Goal: Task Accomplishment & Management: Complete application form

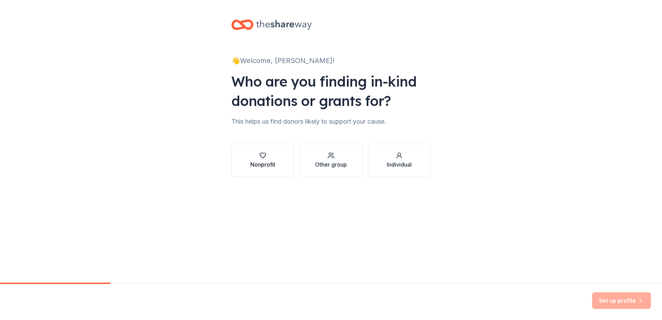
click at [244, 159] on button "Nonprofit" at bounding box center [262, 160] width 63 height 33
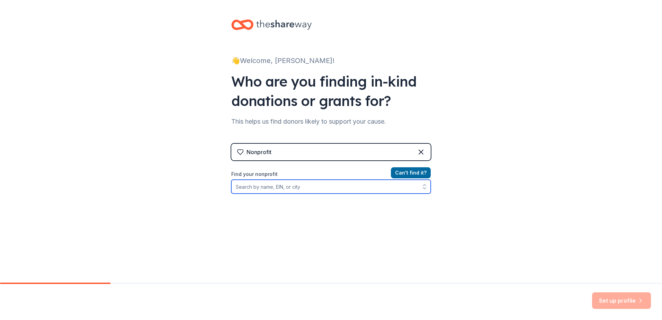
click at [304, 189] on input "Find your nonprofit" at bounding box center [330, 187] width 199 height 14
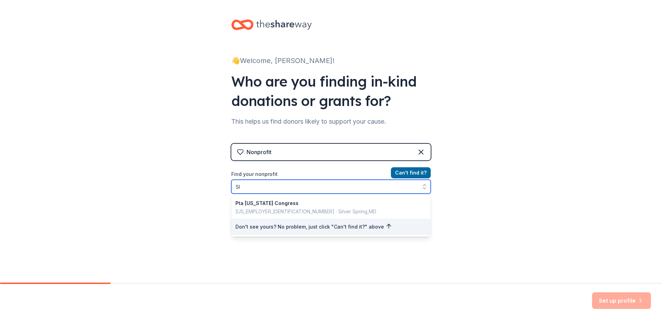
type input "S"
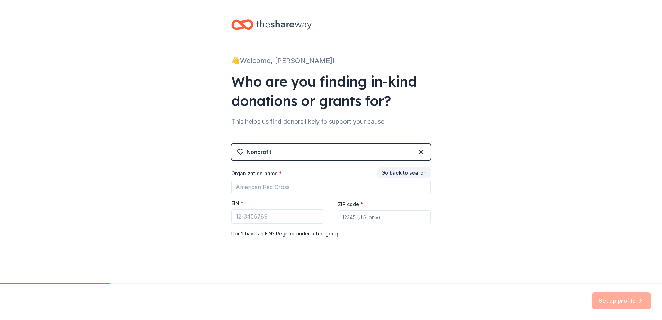
scroll to position [2, 0]
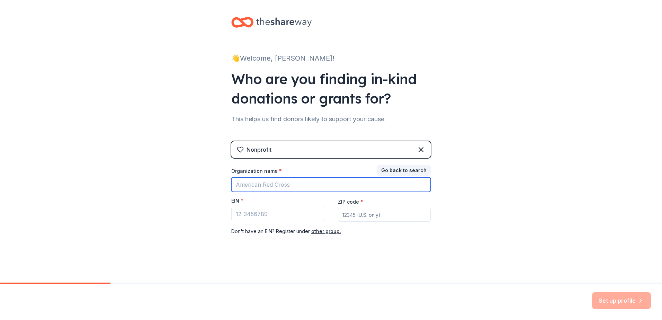
click at [282, 186] on input "Organization name *" at bounding box center [330, 184] width 199 height 15
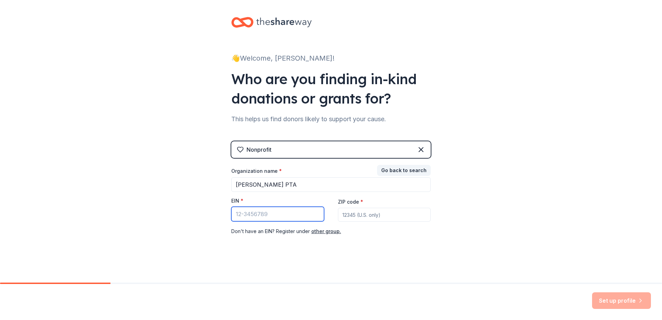
click at [272, 218] on input "EIN *" at bounding box center [277, 214] width 93 height 15
click at [258, 219] on input "EIN *" at bounding box center [277, 214] width 93 height 15
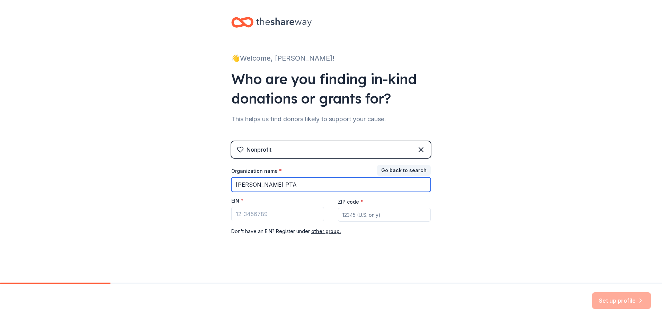
drag, startPoint x: 277, startPoint y: 184, endPoint x: 184, endPoint y: 184, distance: 93.1
click at [184, 184] on div "👋 Welcome, [PERSON_NAME]! Who are you finding in-kind donations or grants for? …" at bounding box center [331, 140] width 662 height 285
type input "[PERSON_NAME] Middle School PTSA"
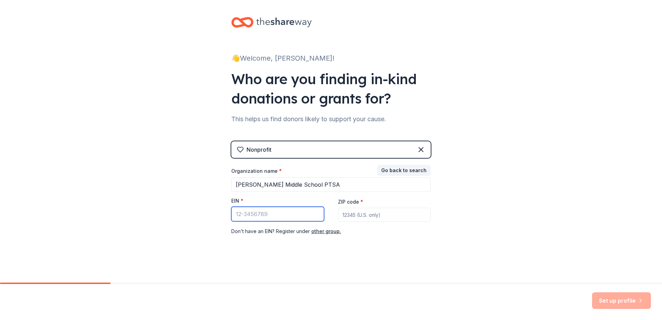
click at [260, 218] on input "EIN *" at bounding box center [277, 214] width 93 height 15
type input "[US_EMPLOYER_IDENTIFICATION_NUMBER]"
click at [367, 216] on input "ZIP code *" at bounding box center [384, 215] width 93 height 14
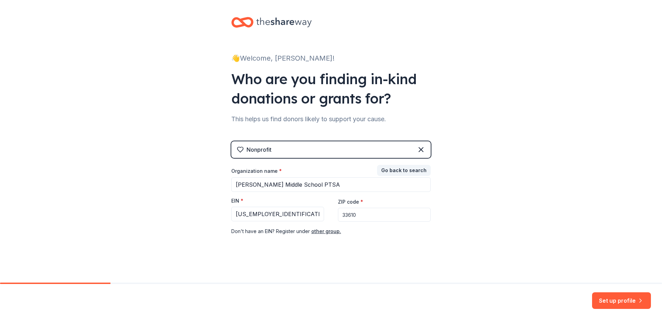
type input "33610"
drag, startPoint x: 496, startPoint y: 191, endPoint x: 526, endPoint y: 219, distance: 41.6
click at [496, 191] on div "👋 Welcome, [PERSON_NAME]! Who are you finding in-kind donations or grants for? …" at bounding box center [331, 140] width 662 height 285
click at [606, 298] on button "Set up profile" at bounding box center [621, 300] width 59 height 17
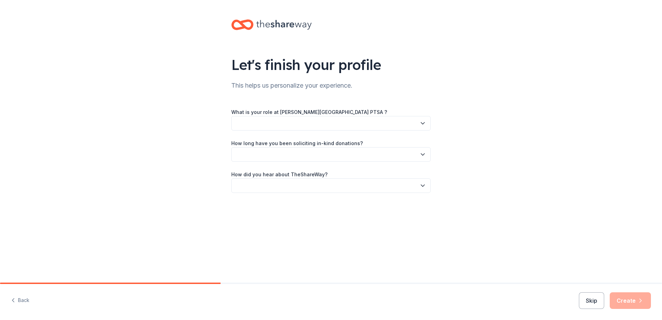
click at [263, 124] on button "button" at bounding box center [330, 123] width 199 height 15
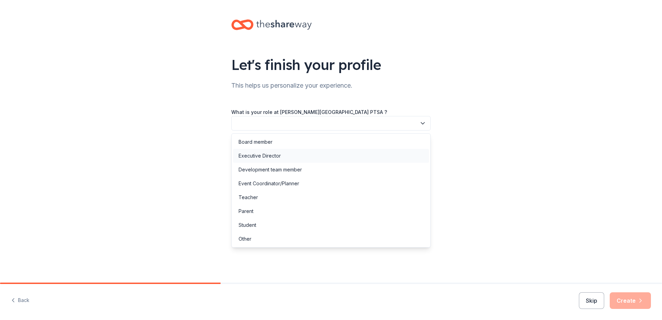
click at [271, 158] on div "Executive Director" at bounding box center [259, 156] width 42 height 8
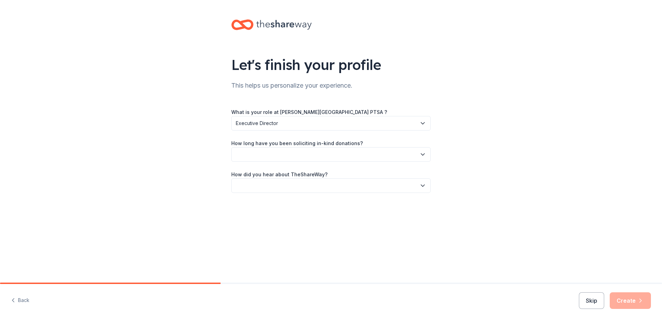
click at [272, 153] on button "button" at bounding box center [330, 154] width 199 height 15
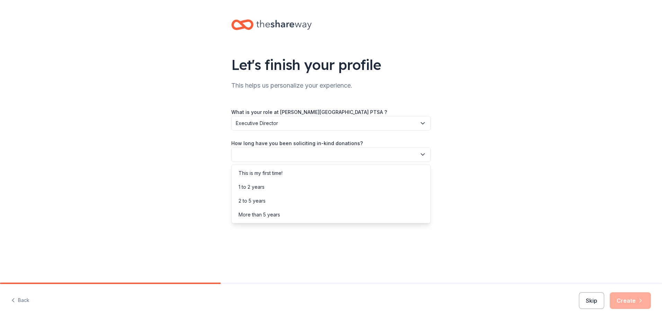
click at [278, 165] on div "This is my first time! 1 to 2 years 2 to 5 years More than 5 years" at bounding box center [330, 193] width 199 height 59
click at [276, 172] on div "This is my first time!" at bounding box center [260, 173] width 44 height 8
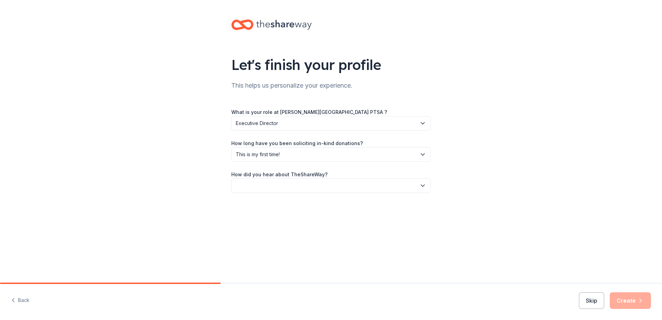
click at [272, 182] on button "button" at bounding box center [330, 185] width 199 height 15
click at [274, 220] on div "Online search" at bounding box center [331, 218] width 196 height 14
click at [629, 303] on button "Create" at bounding box center [629, 300] width 41 height 17
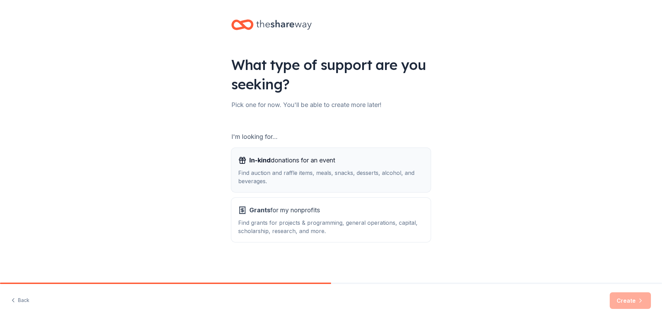
click at [316, 175] on div "Find auction and raffle items, meals, snacks, desserts, alcohol, and beverages." at bounding box center [330, 176] width 185 height 17
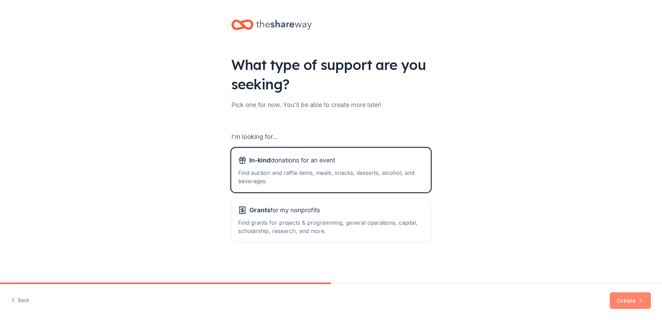
click at [631, 300] on button "Create" at bounding box center [629, 300] width 41 height 17
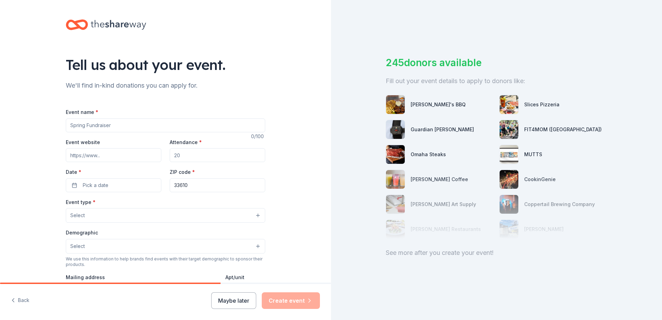
click at [85, 124] on input "Event name *" at bounding box center [165, 125] width 199 height 14
type input "second quarter conference night"
click at [182, 156] on input "Attendance *" at bounding box center [217, 155] width 95 height 14
type input "1"
type input "200"
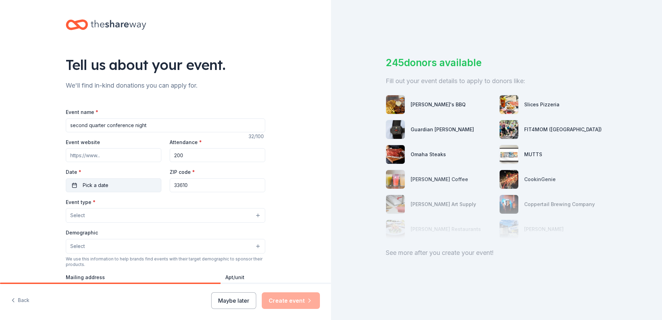
click at [125, 184] on button "Pick a date" at bounding box center [113, 185] width 95 height 14
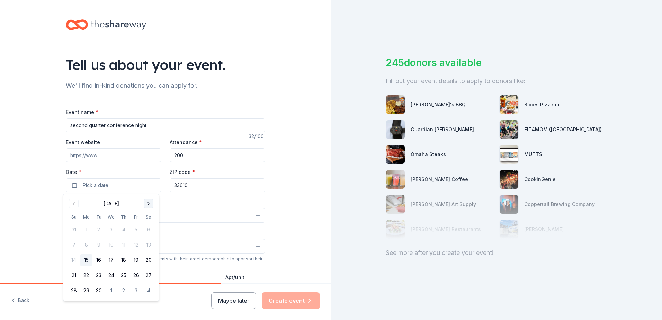
click at [151, 202] on button "Go to next month" at bounding box center [149, 204] width 10 height 10
click at [110, 258] on button "12" at bounding box center [111, 260] width 12 height 12
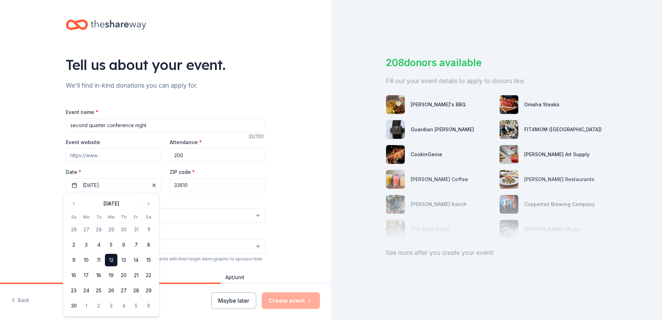
click at [179, 197] on div "Event name * second quarter conference night 32 /100 Event website Attendance *…" at bounding box center [165, 268] width 199 height 320
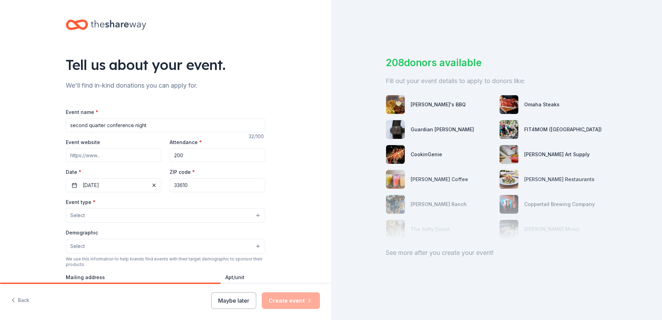
click at [127, 215] on button "Select" at bounding box center [165, 215] width 199 height 15
click at [305, 210] on div "Tell us about your event. We'll find in-kind donations you can apply for. Event…" at bounding box center [165, 230] width 331 height 460
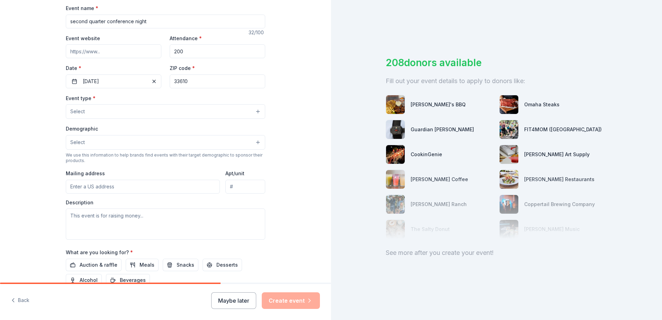
scroll to position [138, 0]
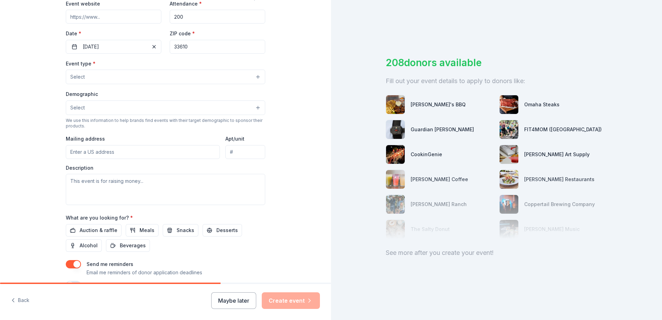
click at [108, 76] on button "Select" at bounding box center [165, 77] width 199 height 15
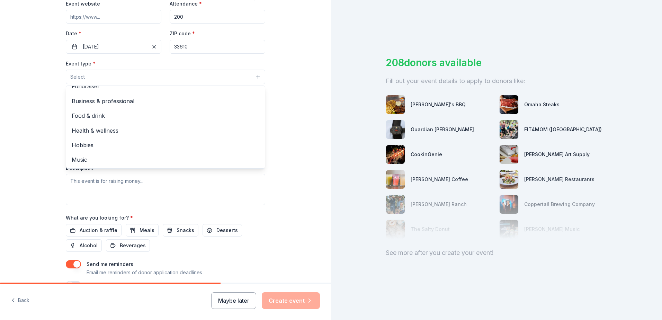
scroll to position [0, 0]
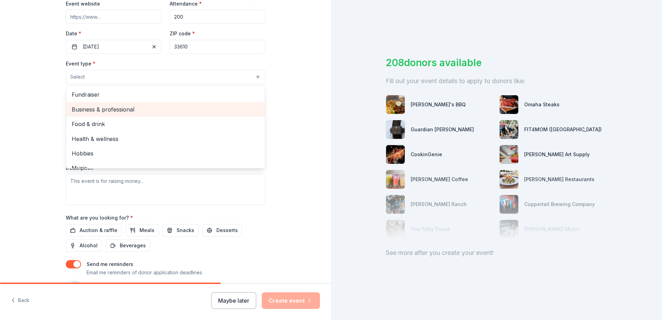
click at [185, 112] on span "Business & professional" at bounding box center [166, 109] width 188 height 9
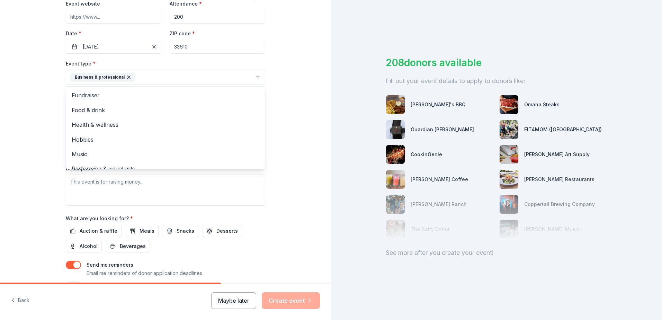
click at [290, 115] on div "Tell us about your event. We'll find in-kind donations you can apply for. Event…" at bounding box center [165, 92] width 331 height 461
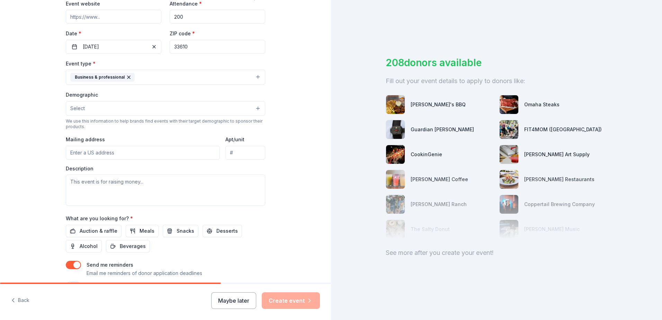
click at [168, 104] on button "Select" at bounding box center [165, 108] width 199 height 15
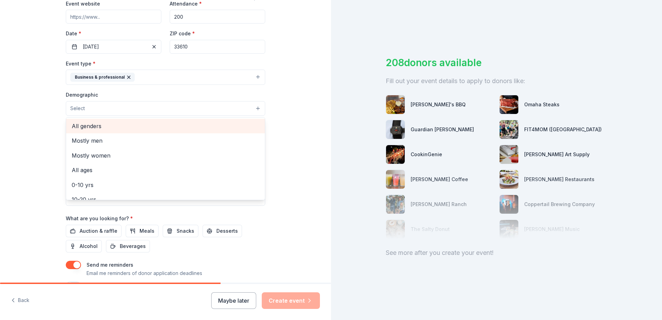
click at [228, 123] on span "All genders" at bounding box center [166, 125] width 188 height 9
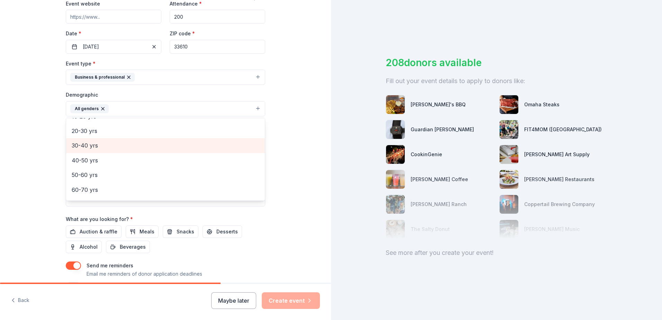
scroll to position [35, 0]
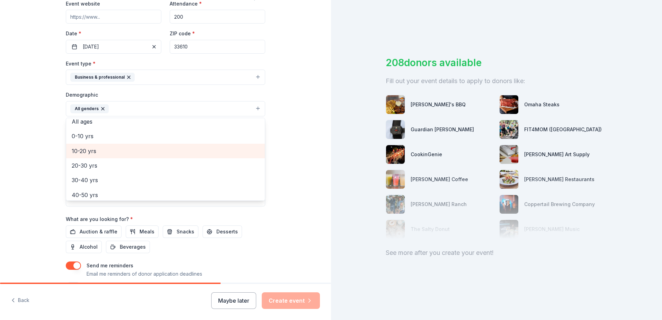
click at [162, 147] on span "10-20 yrs" at bounding box center [166, 150] width 188 height 9
click at [154, 154] on span "20-30 yrs" at bounding box center [166, 150] width 188 height 9
click at [152, 158] on div "40-50 yrs" at bounding box center [165, 165] width 199 height 15
click at [152, 151] on span "30-40 yrs" at bounding box center [166, 150] width 188 height 9
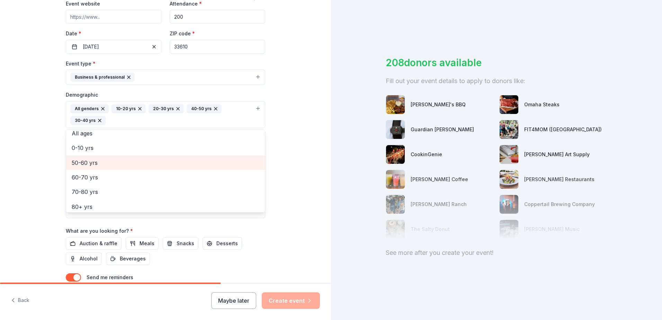
click at [151, 162] on span "50-60 yrs" at bounding box center [166, 162] width 188 height 9
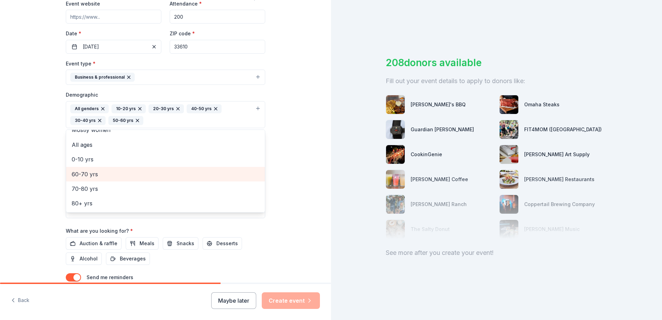
click at [150, 176] on span "60-70 yrs" at bounding box center [166, 174] width 188 height 9
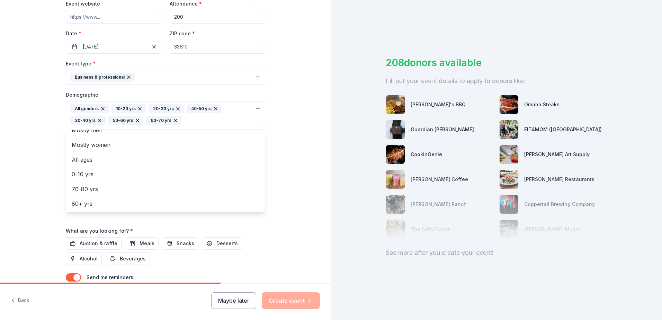
click at [278, 125] on div "Tell us about your event. We'll find in-kind donations you can apply for. Event…" at bounding box center [165, 99] width 331 height 474
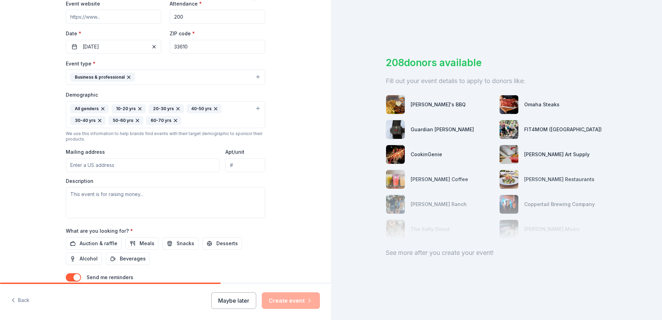
click at [156, 166] on input "Mailing address" at bounding box center [143, 165] width 154 height 14
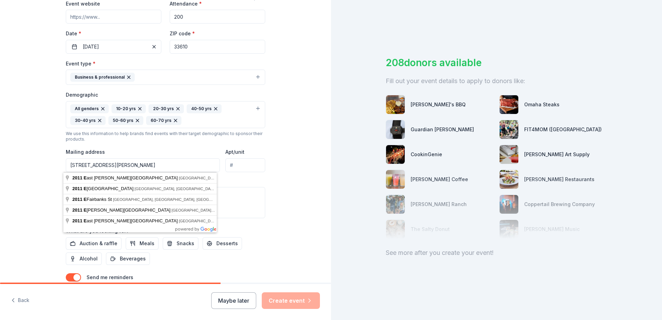
click at [156, 166] on input "[STREET_ADDRESS][PERSON_NAME]" at bounding box center [143, 165] width 154 height 14
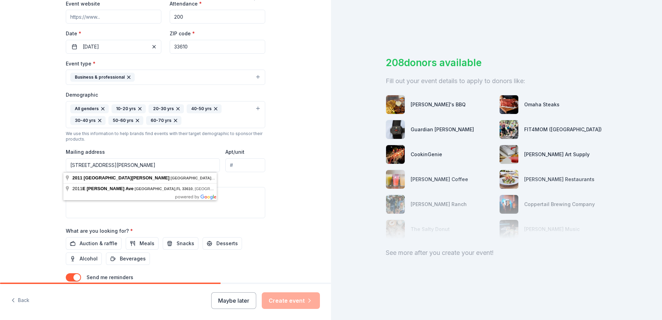
type input "[STREET_ADDRESS][PERSON_NAME]"
click at [248, 175] on div "Event type * Business & professional Demographic All genders 10-20 yrs 20-30 yr…" at bounding box center [165, 138] width 199 height 159
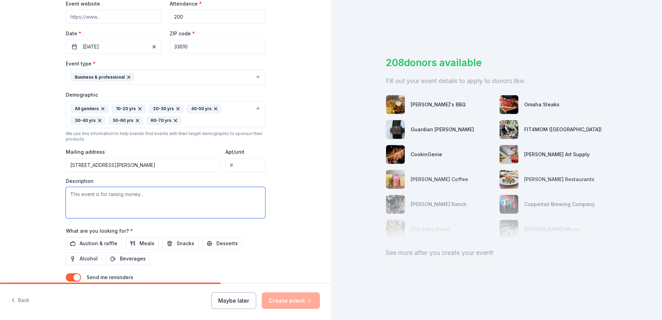
click at [130, 194] on textarea at bounding box center [165, 202] width 199 height 31
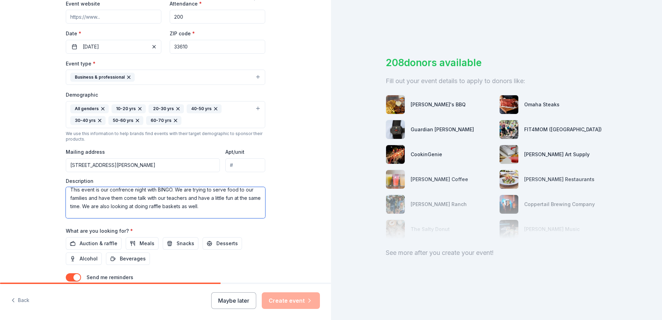
scroll to position [13, 0]
type textarea "This event is our confrence night with BINGO. We are trying to serve food to ou…"
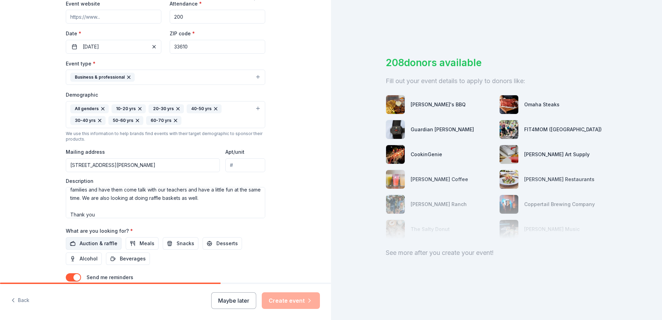
click at [109, 244] on span "Auction & raffle" at bounding box center [99, 243] width 38 height 8
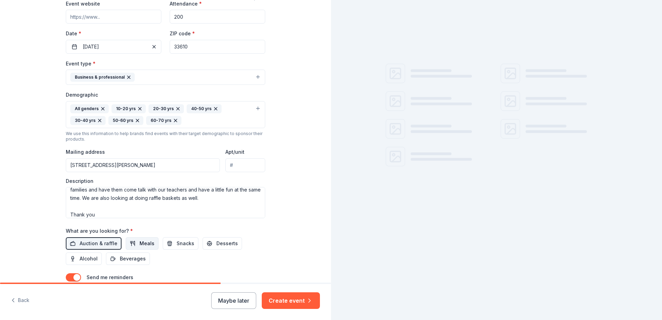
click at [140, 242] on span "Meals" at bounding box center [146, 243] width 15 height 8
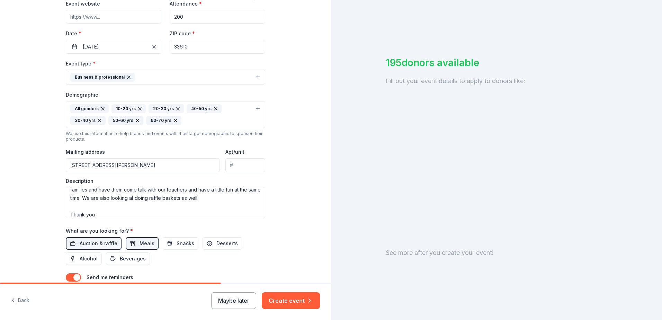
scroll to position [191, 0]
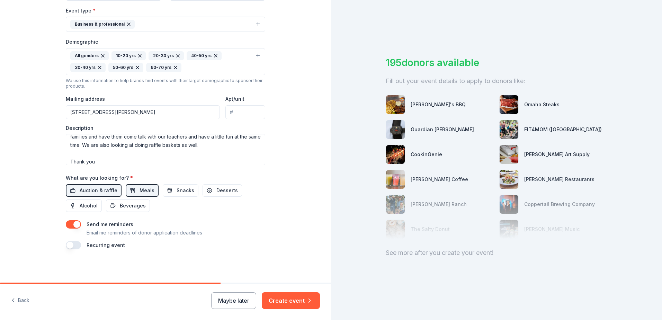
click at [66, 247] on button "button" at bounding box center [73, 245] width 15 height 8
click at [122, 268] on button "[DATE]" at bounding box center [104, 266] width 36 height 14
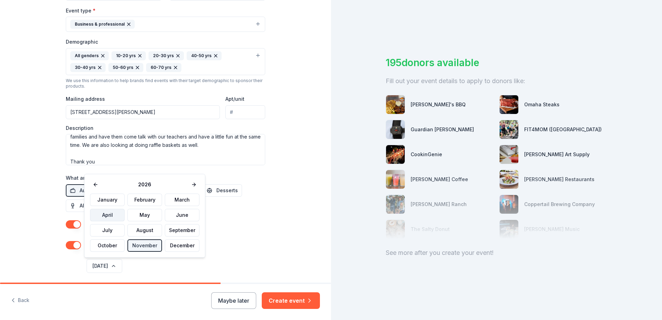
click at [112, 216] on button "April" at bounding box center [107, 215] width 35 height 12
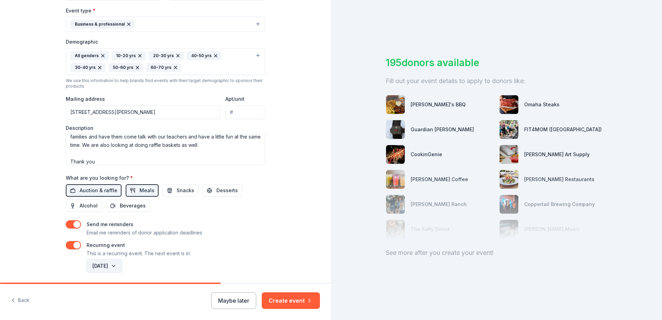
click at [122, 269] on button "[DATE]" at bounding box center [104, 266] width 36 height 14
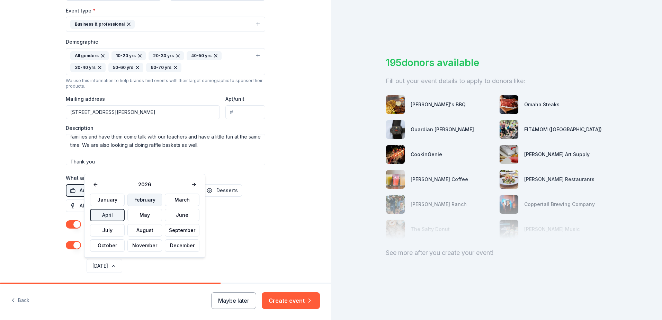
click at [146, 196] on button "February" at bounding box center [144, 199] width 35 height 12
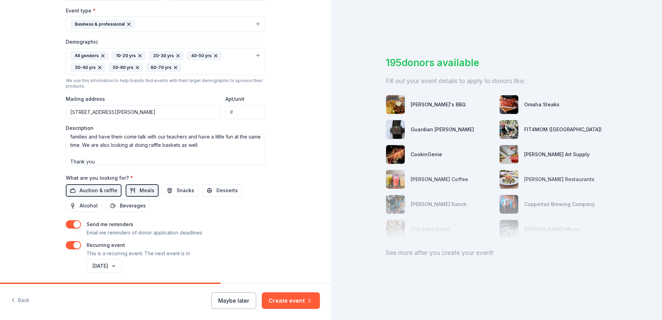
scroll to position [216, 0]
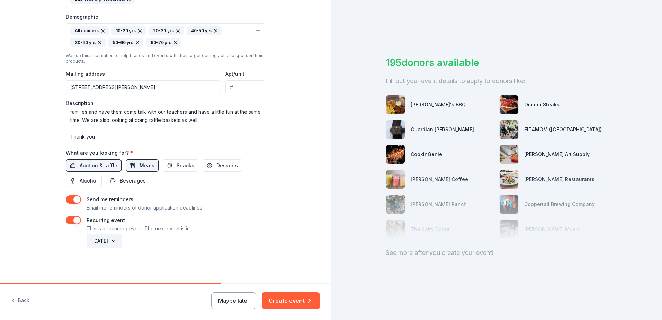
click at [122, 240] on button "[DATE]" at bounding box center [104, 241] width 36 height 14
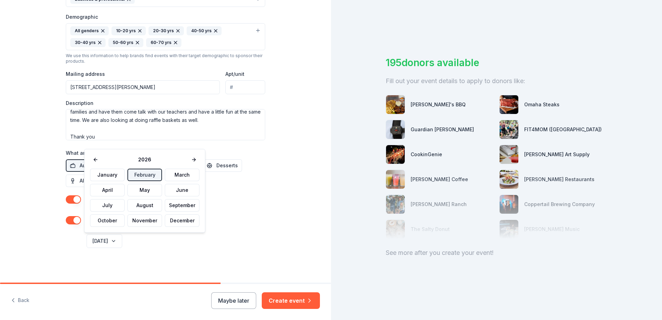
click at [208, 245] on div "[DATE]" at bounding box center [175, 240] width 180 height 17
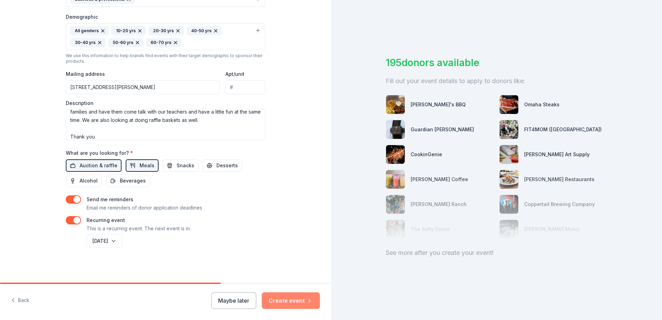
click at [296, 301] on button "Create event" at bounding box center [291, 300] width 58 height 17
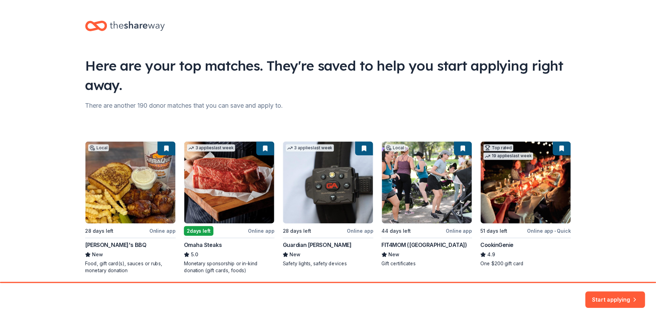
scroll to position [25, 0]
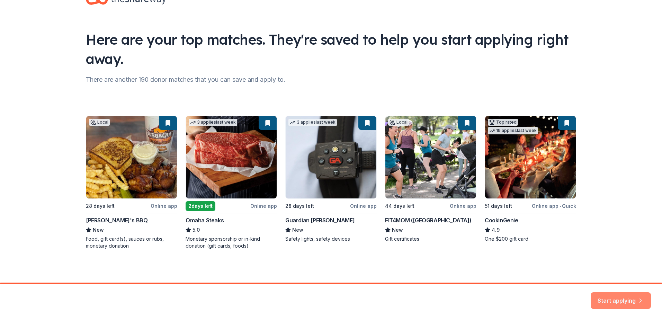
click at [620, 298] on button "Start applying" at bounding box center [620, 296] width 60 height 17
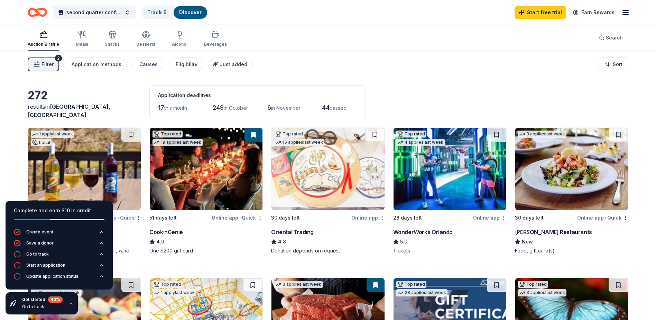
click at [135, 102] on div "272" at bounding box center [84, 96] width 113 height 14
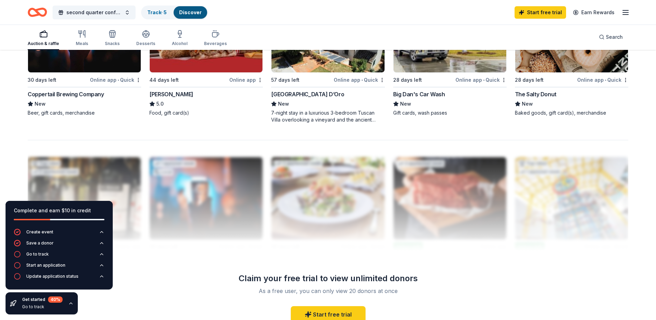
scroll to position [554, 0]
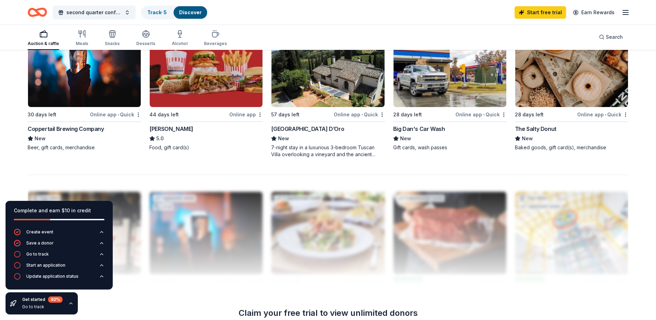
click at [157, 126] on div "[PERSON_NAME]" at bounding box center [171, 129] width 44 height 8
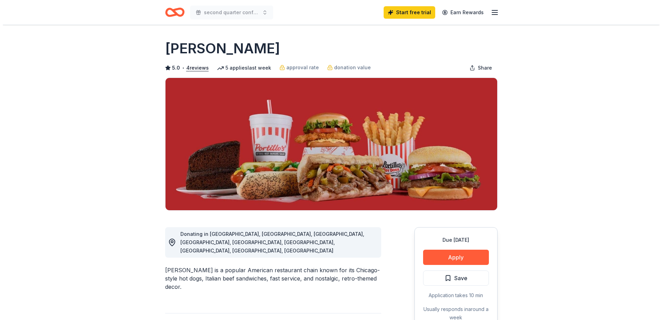
scroll to position [104, 0]
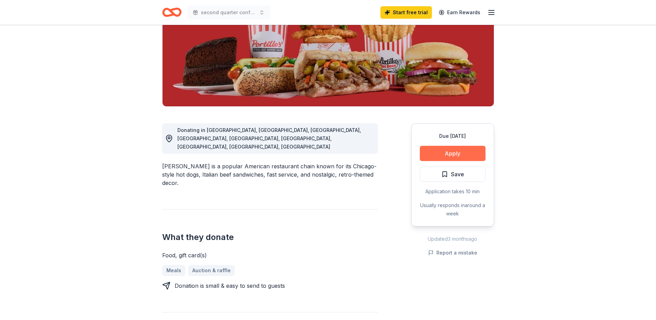
click at [466, 156] on button "Apply" at bounding box center [453, 153] width 66 height 15
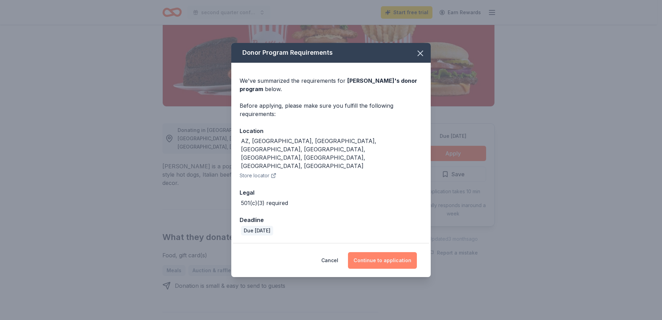
click at [381, 252] on button "Continue to application" at bounding box center [382, 260] width 69 height 17
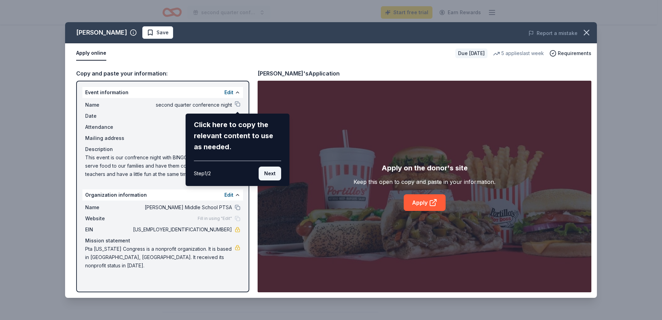
click at [268, 170] on button "Next" at bounding box center [269, 173] width 22 height 14
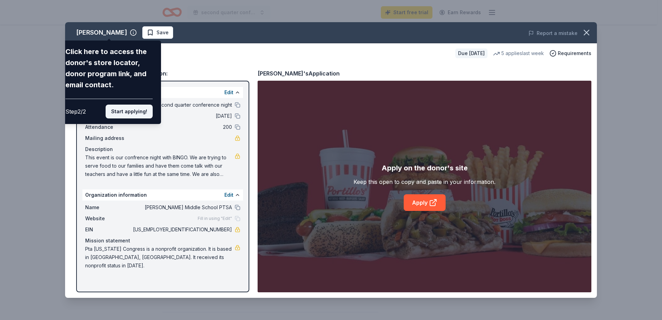
click at [129, 115] on button "Start applying!" at bounding box center [129, 111] width 47 height 14
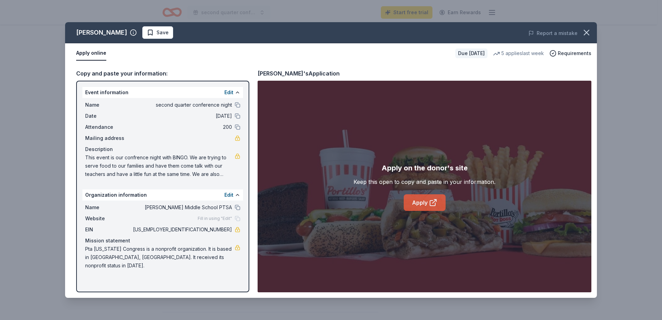
click at [420, 206] on link "Apply" at bounding box center [424, 202] width 42 height 17
